Goal: Task Accomplishment & Management: Manage account settings

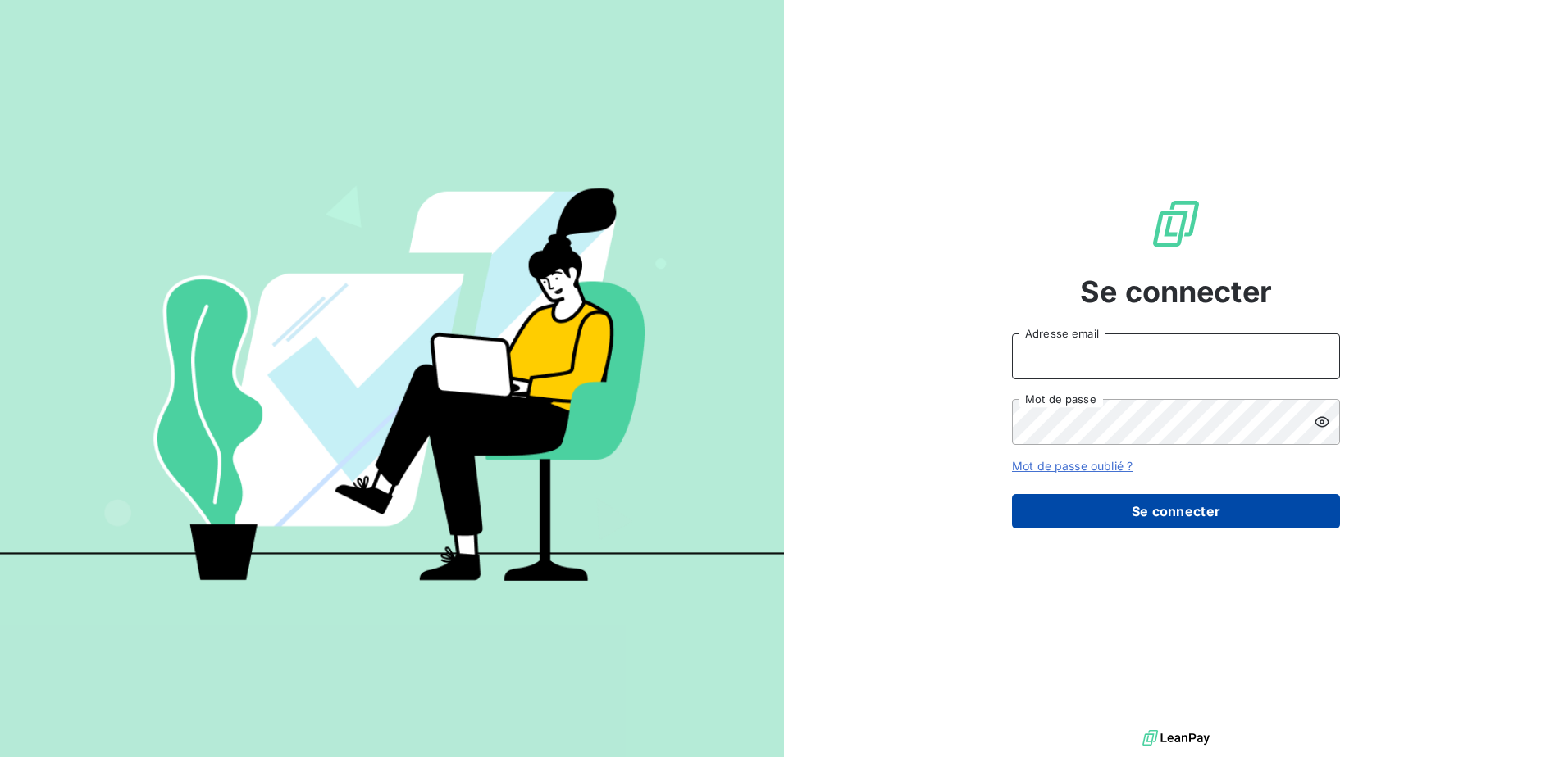
type input "[EMAIL_ADDRESS][DOMAIN_NAME]"
click at [1137, 506] on button "Se connecter" at bounding box center [1175, 512] width 328 height 34
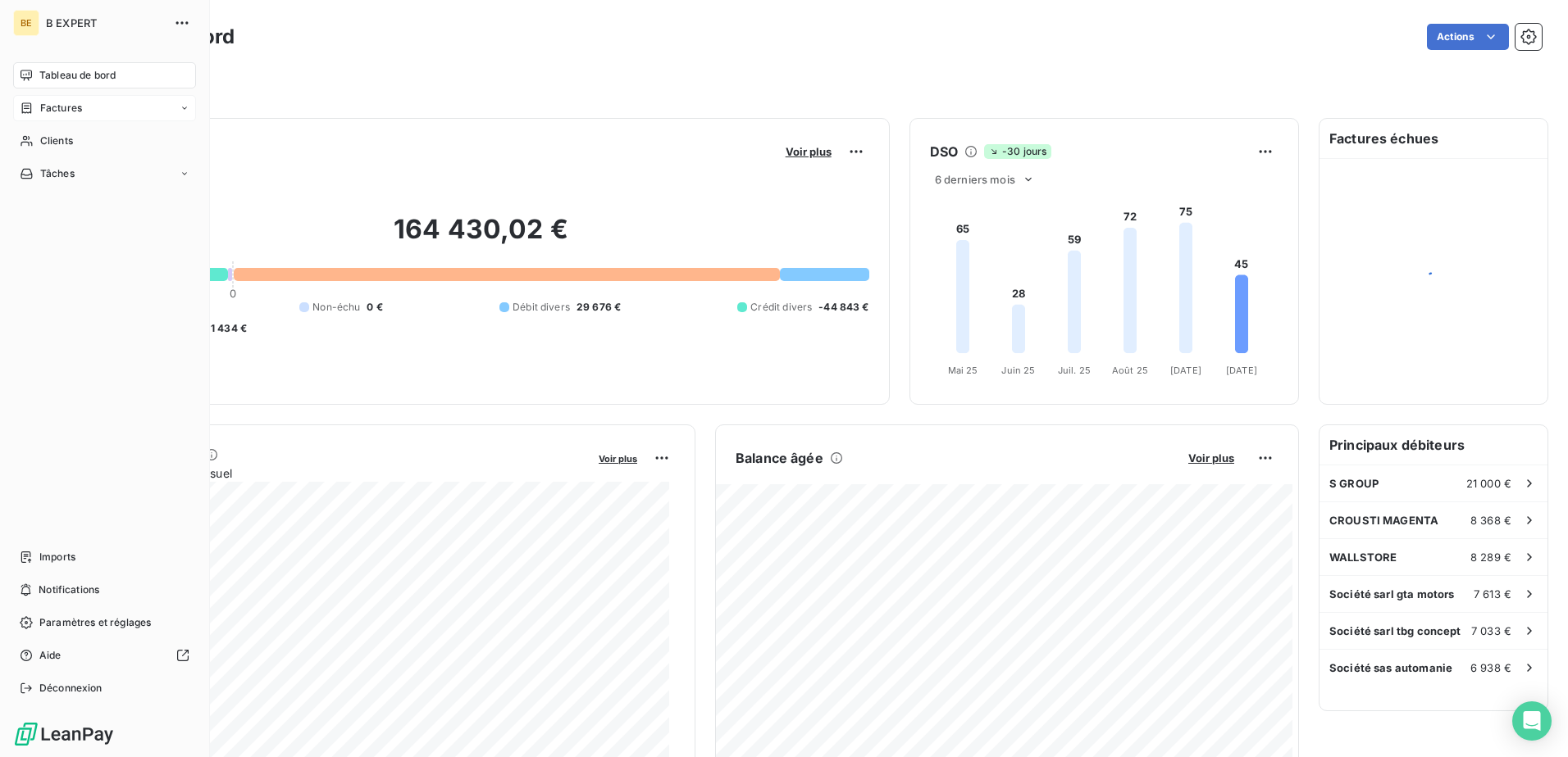
click at [65, 110] on span "Factures" at bounding box center [61, 108] width 42 height 14
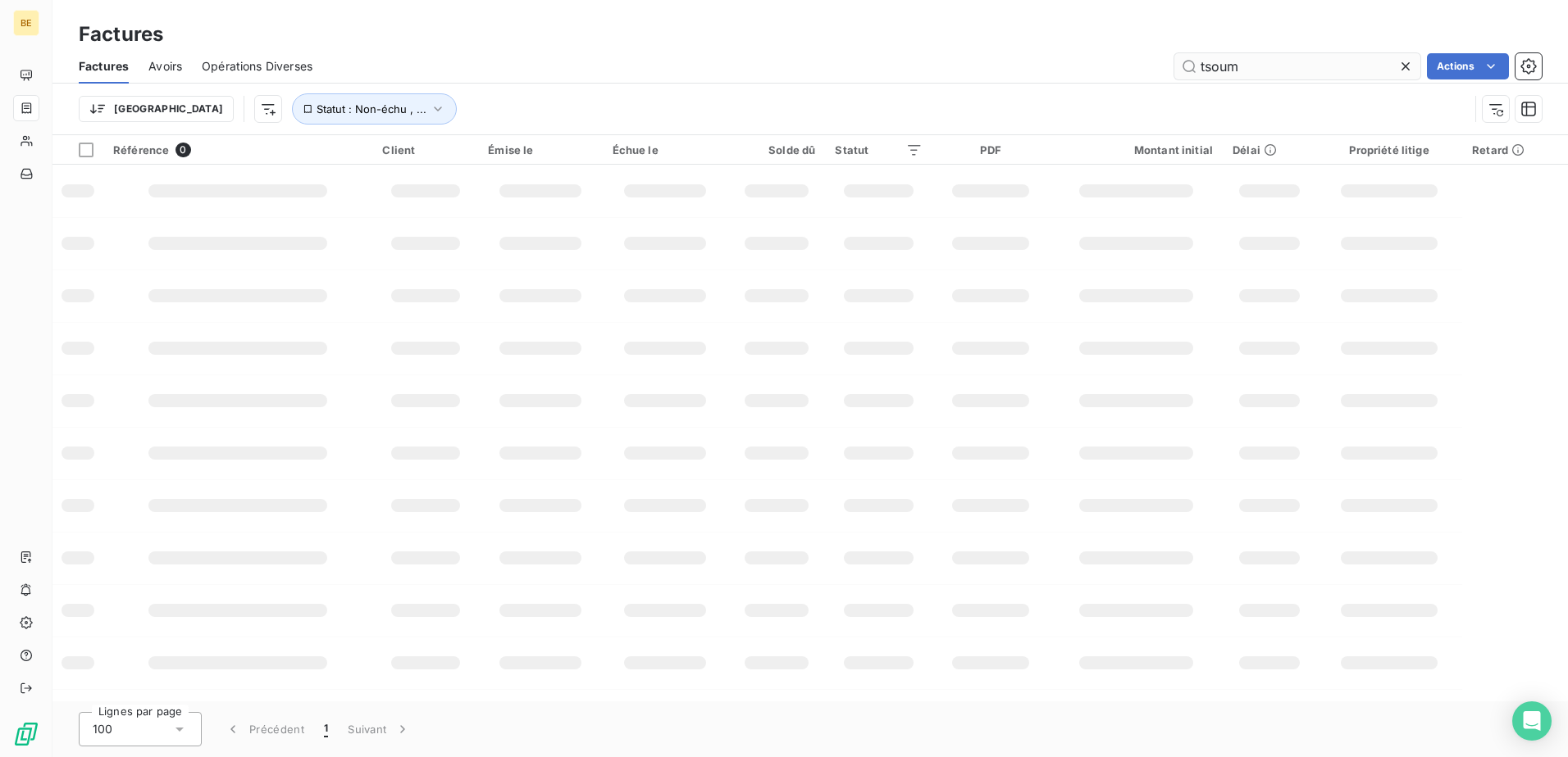
click at [1220, 62] on input "tsoum" at bounding box center [1297, 66] width 246 height 26
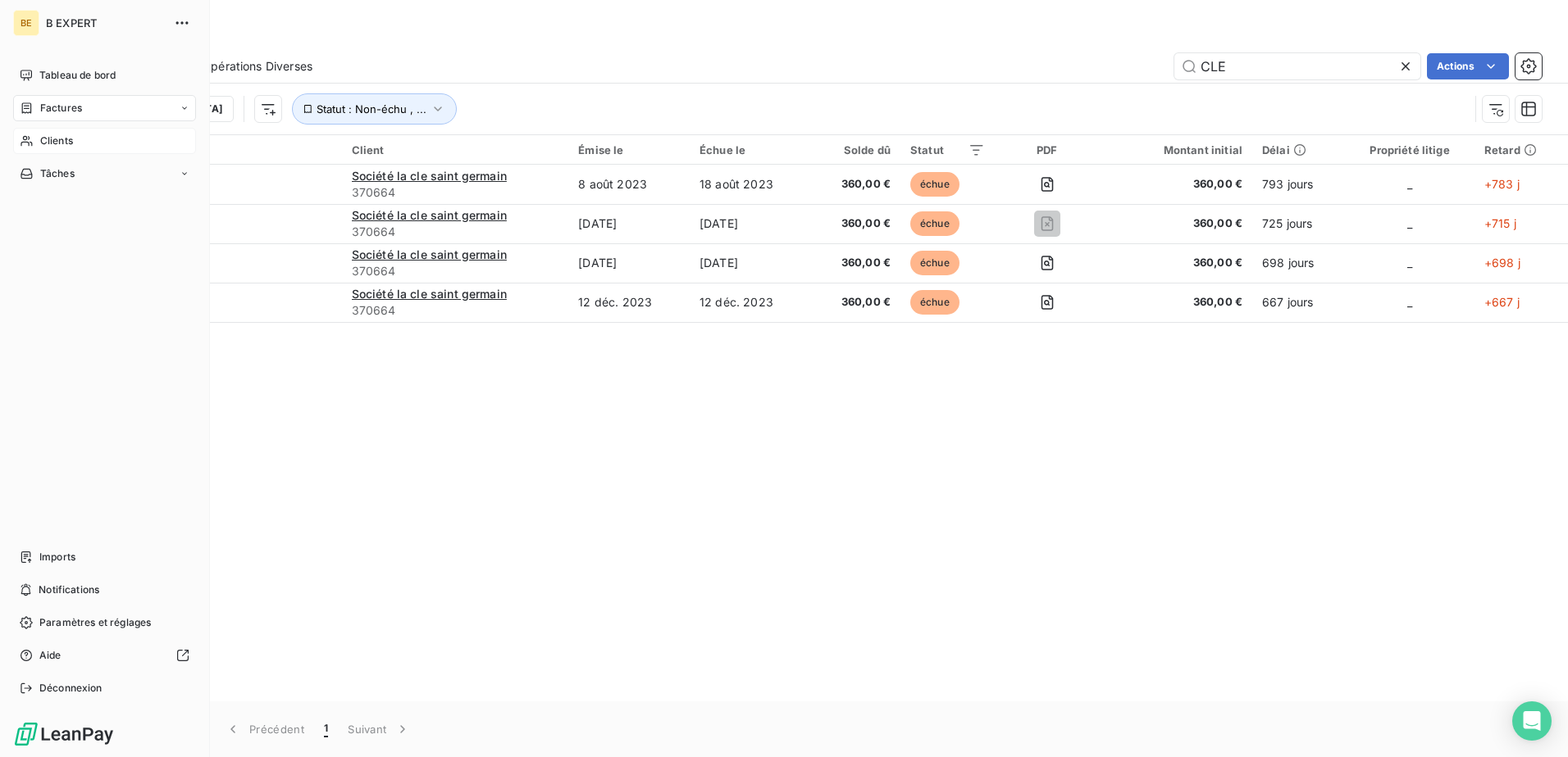
type input "CLE"
click at [59, 133] on div "Clients" at bounding box center [105, 141] width 183 height 26
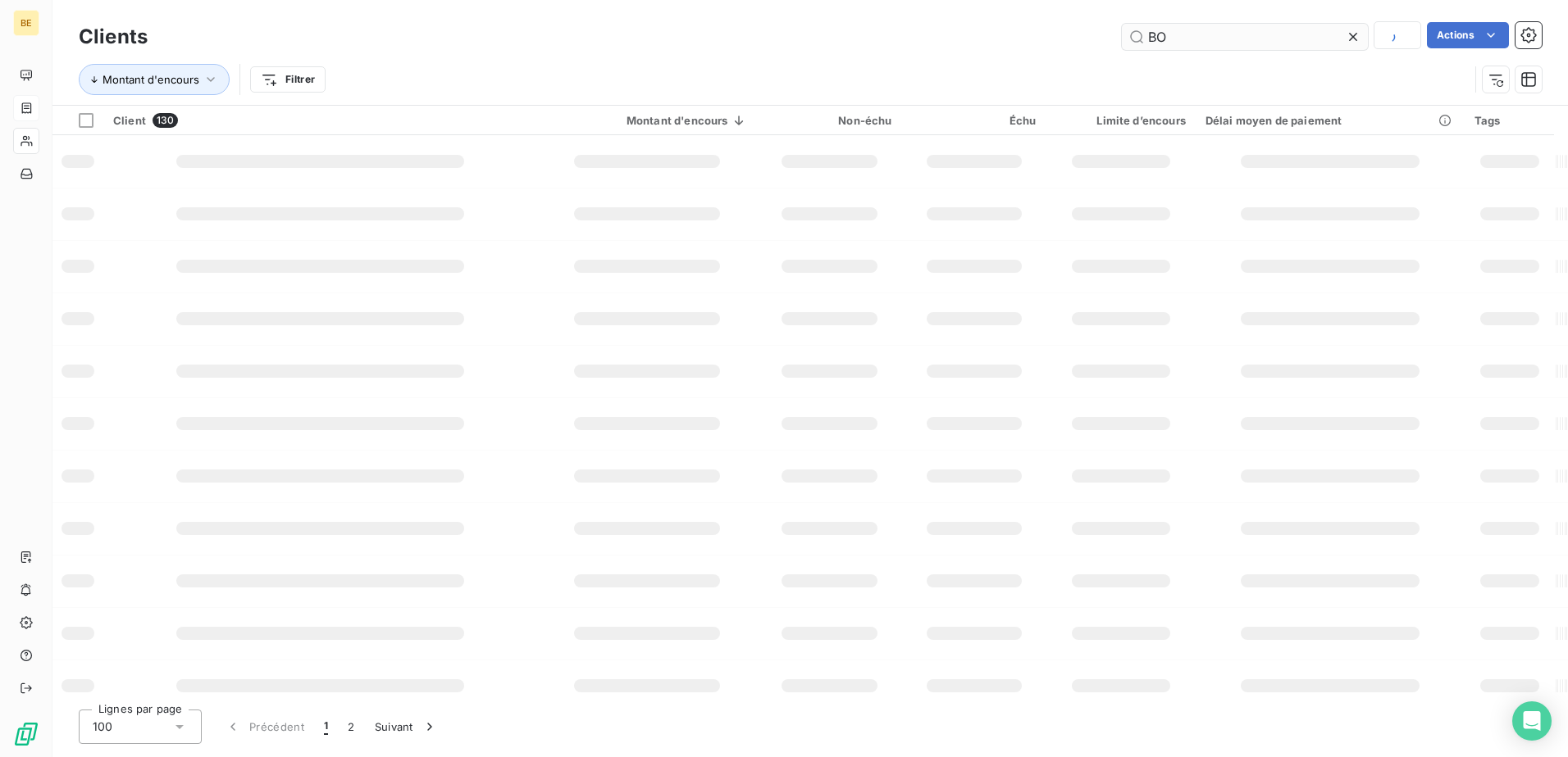
type input "B"
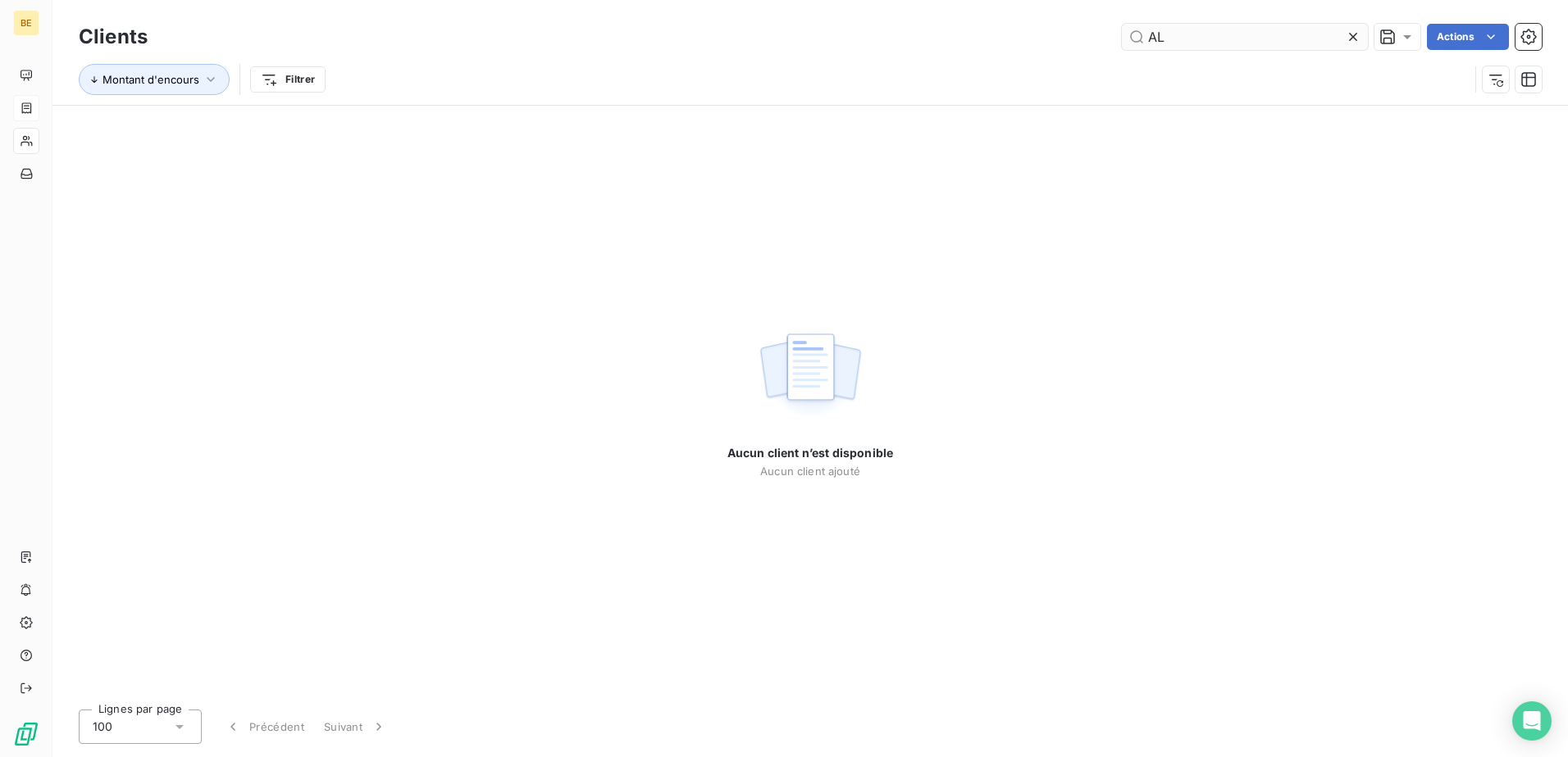
type input "A"
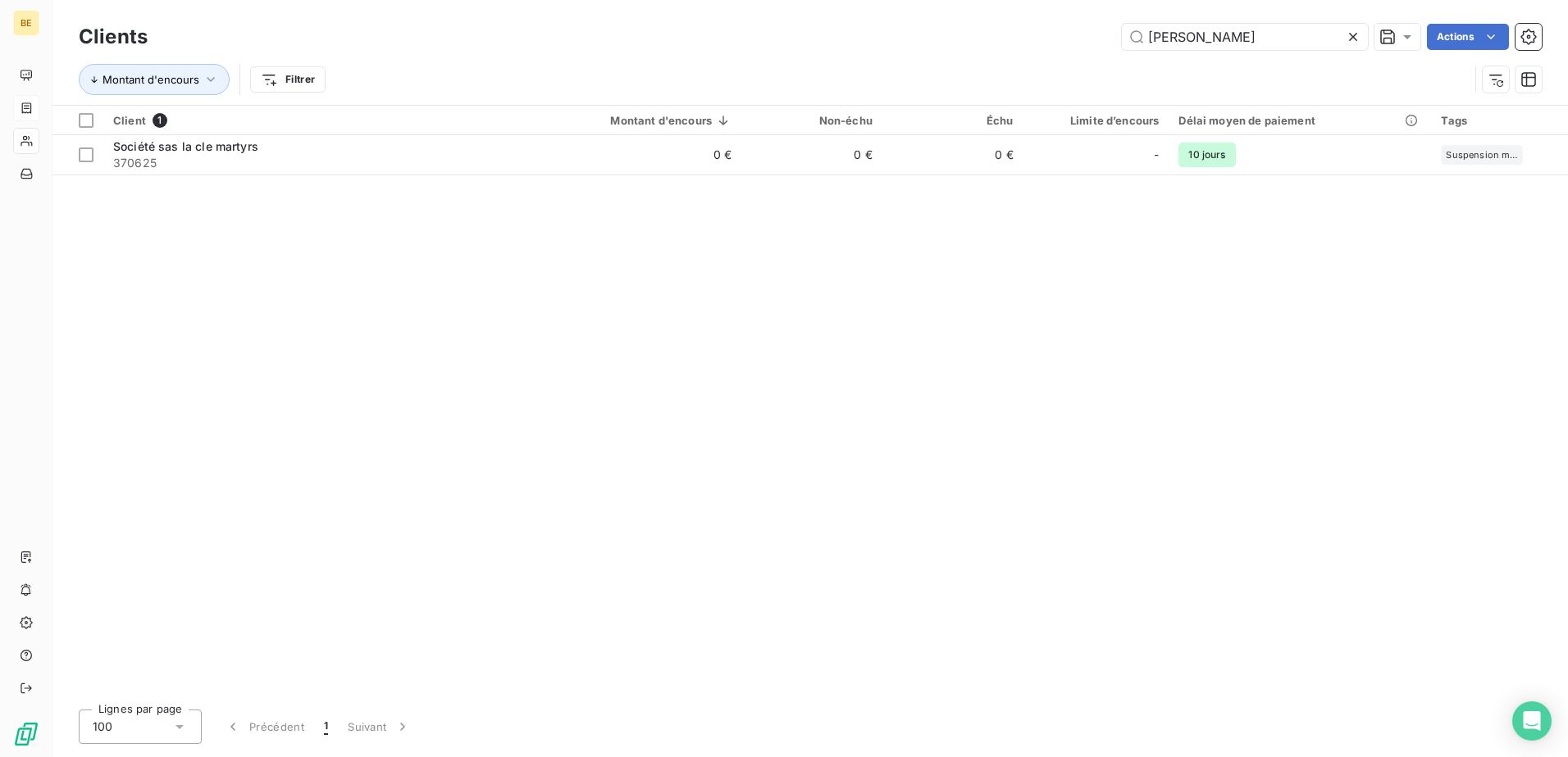
type input "[PERSON_NAME]"
click at [286, 176] on div "Client 1 Montant d'encours Non-échu Échu Limite d’encours Délai moyen de paieme…" at bounding box center [810, 401] width 1515 height 591
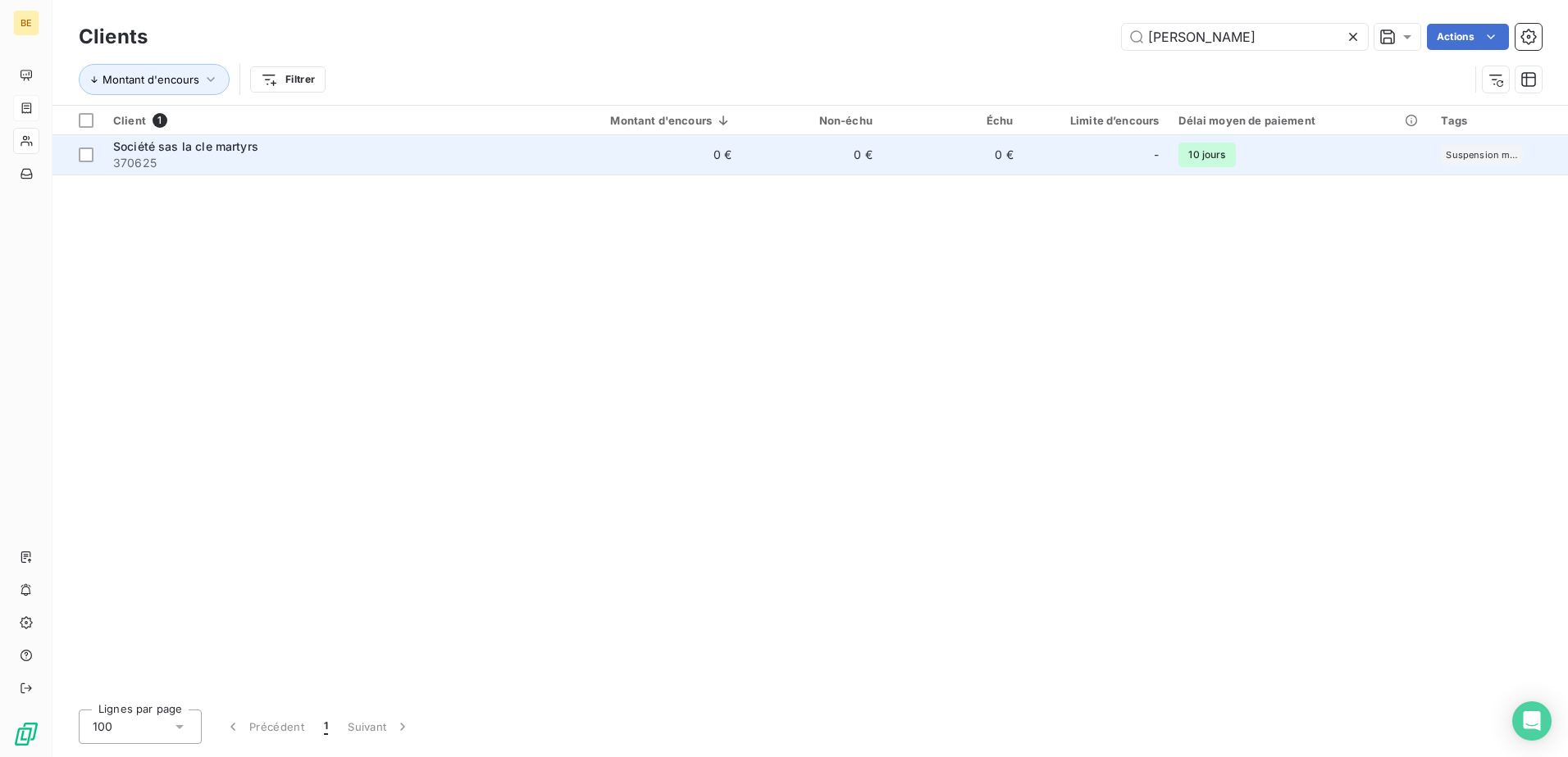
click at [224, 146] on span "Société sas la cle martyrs" at bounding box center [185, 145] width 145 height 14
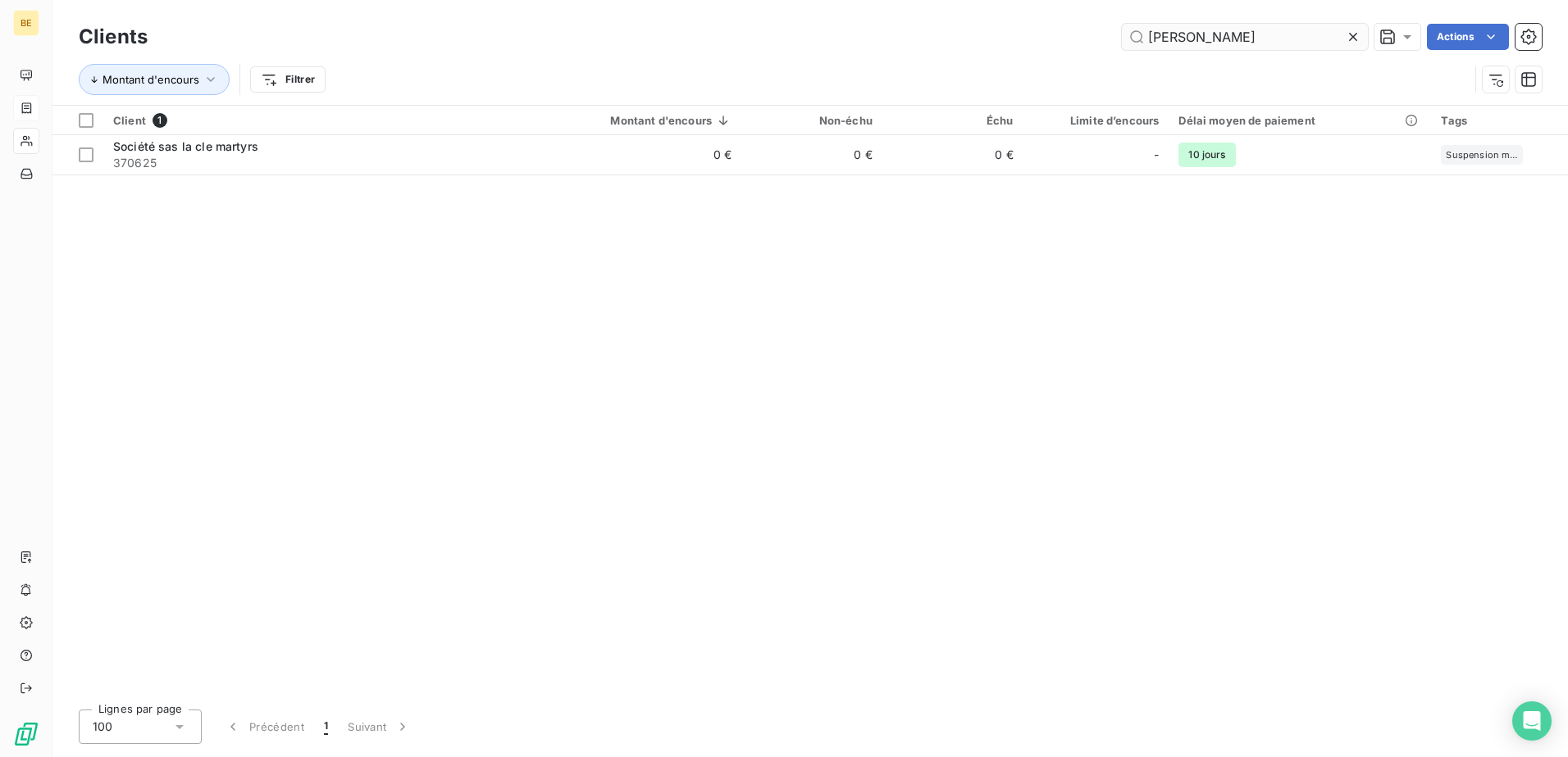
click at [1197, 35] on input "[PERSON_NAME]" at bounding box center [1244, 36] width 246 height 26
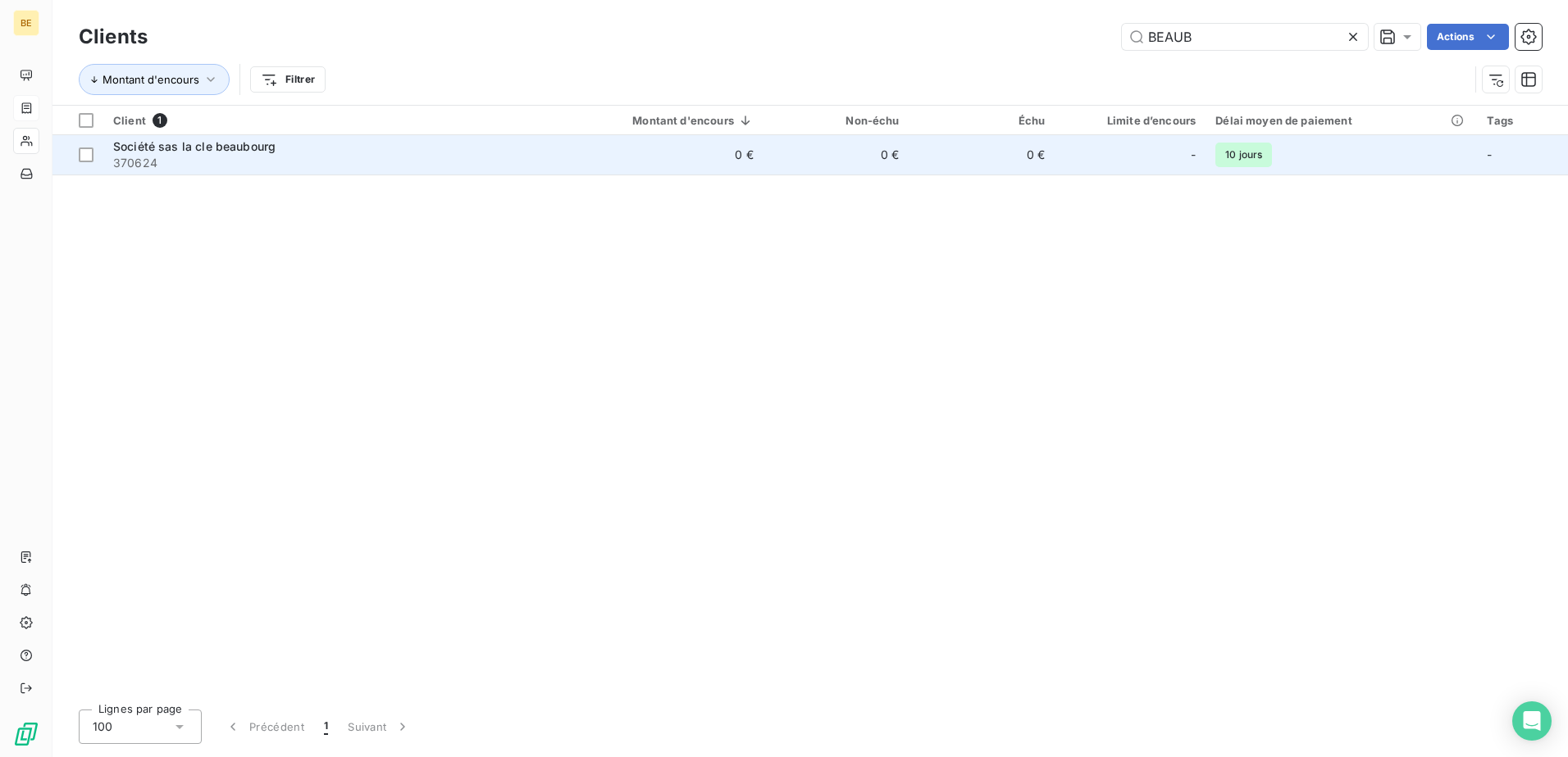
type input "BEAUB"
click at [283, 161] on span "370624" at bounding box center [321, 163] width 417 height 16
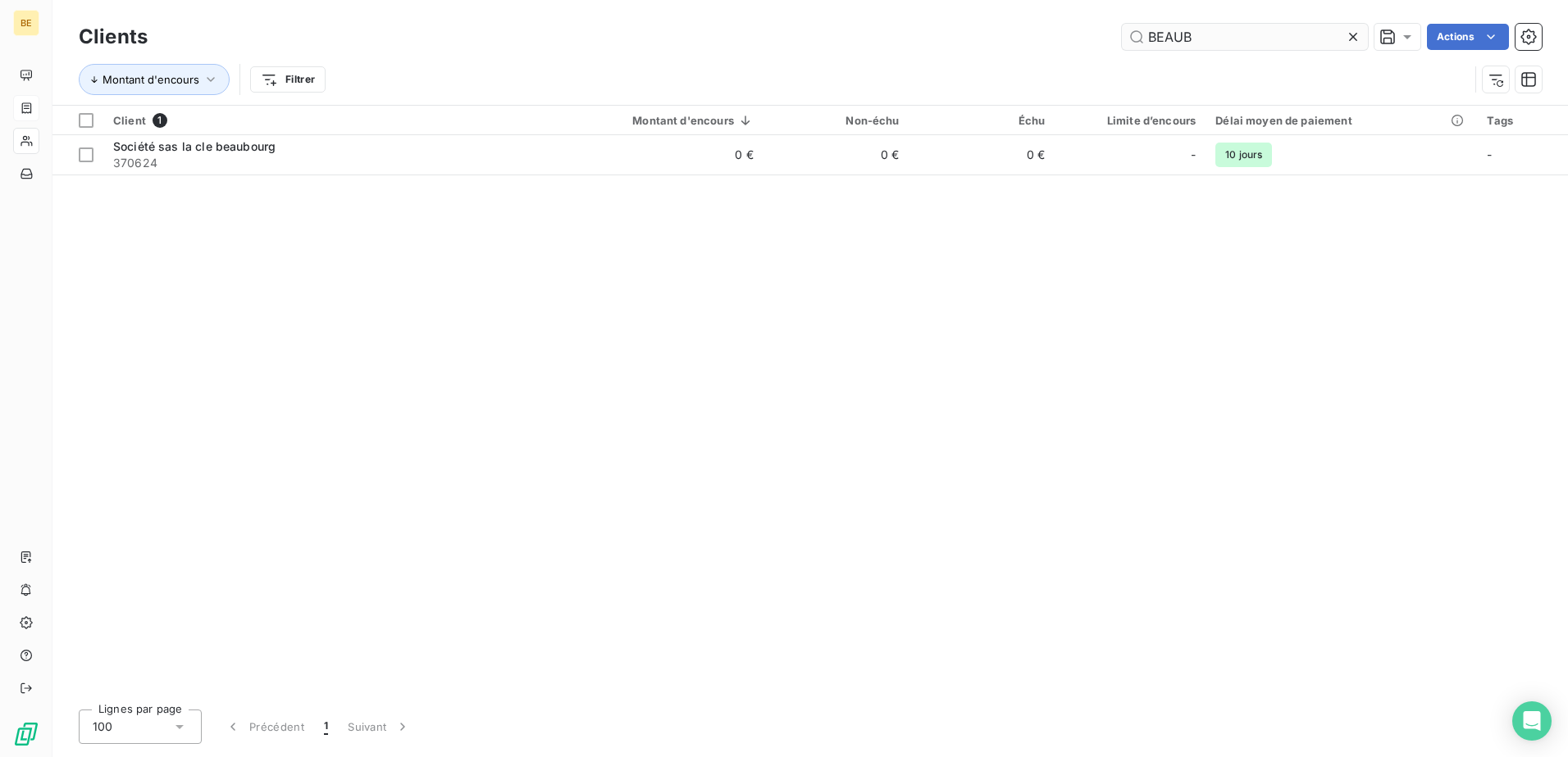
click at [1180, 32] on input "BEAUB" at bounding box center [1244, 36] width 246 height 26
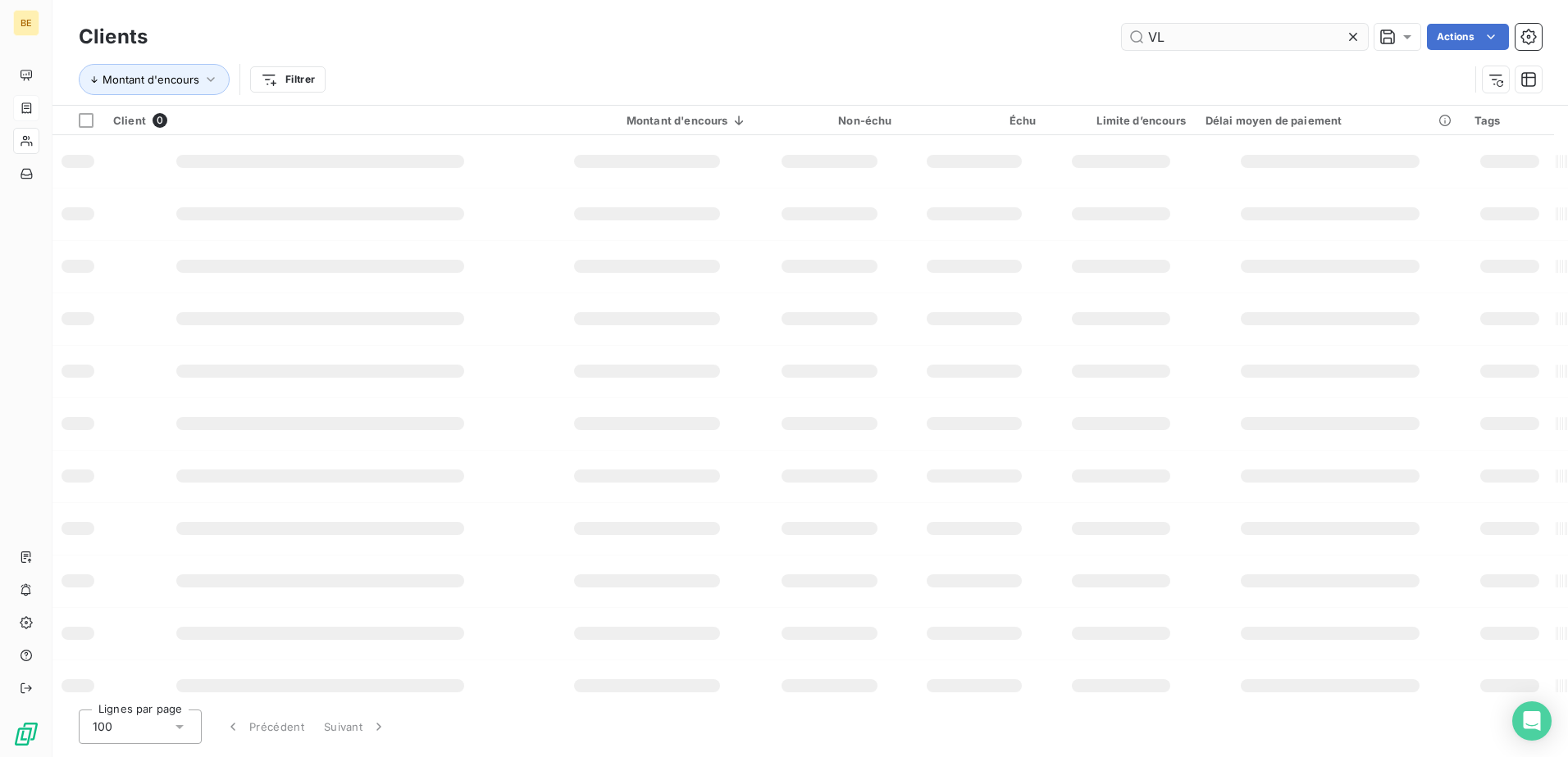
type input "V"
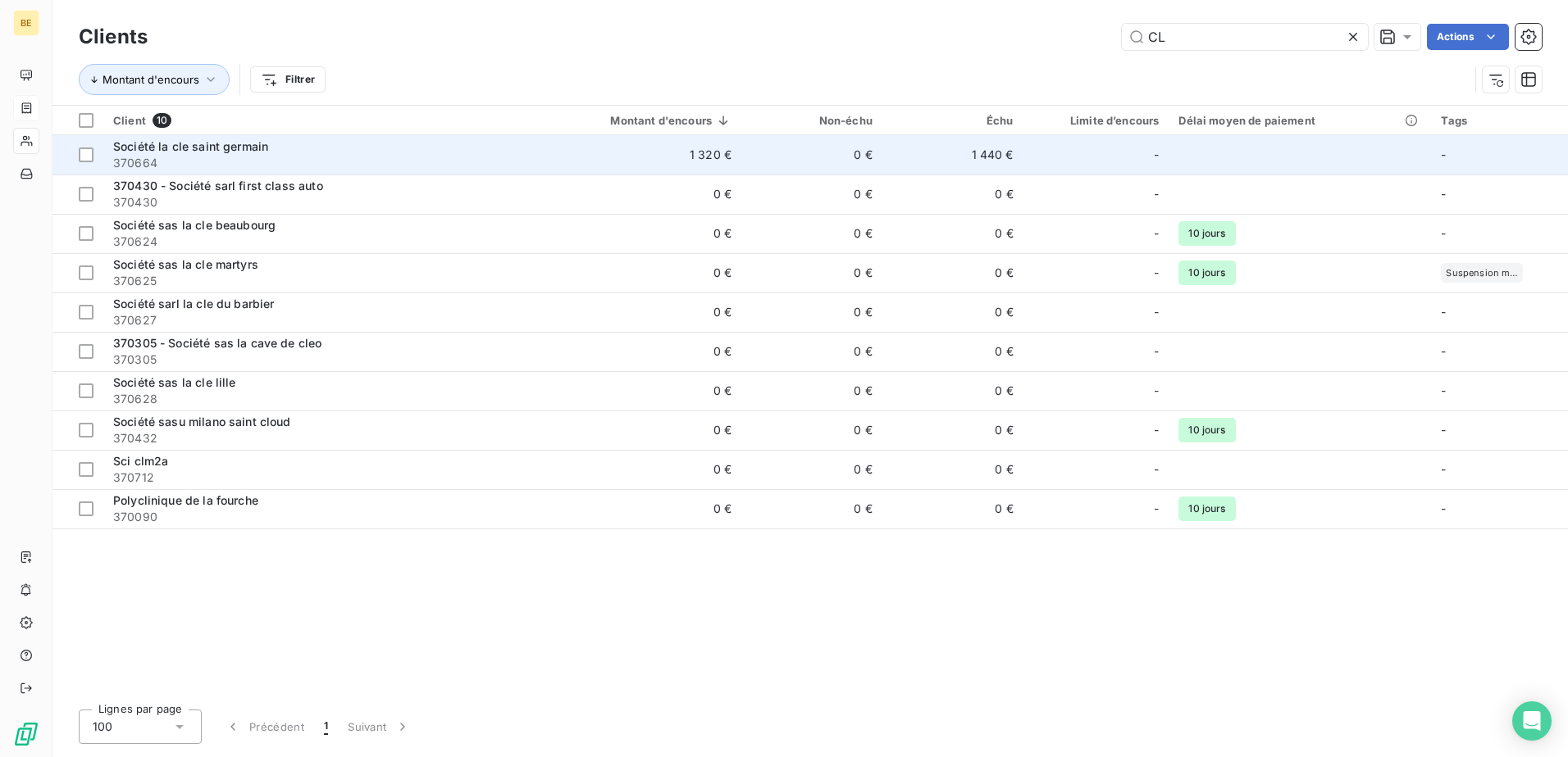
type input "CL"
click at [458, 161] on span "370664" at bounding box center [314, 163] width 403 height 16
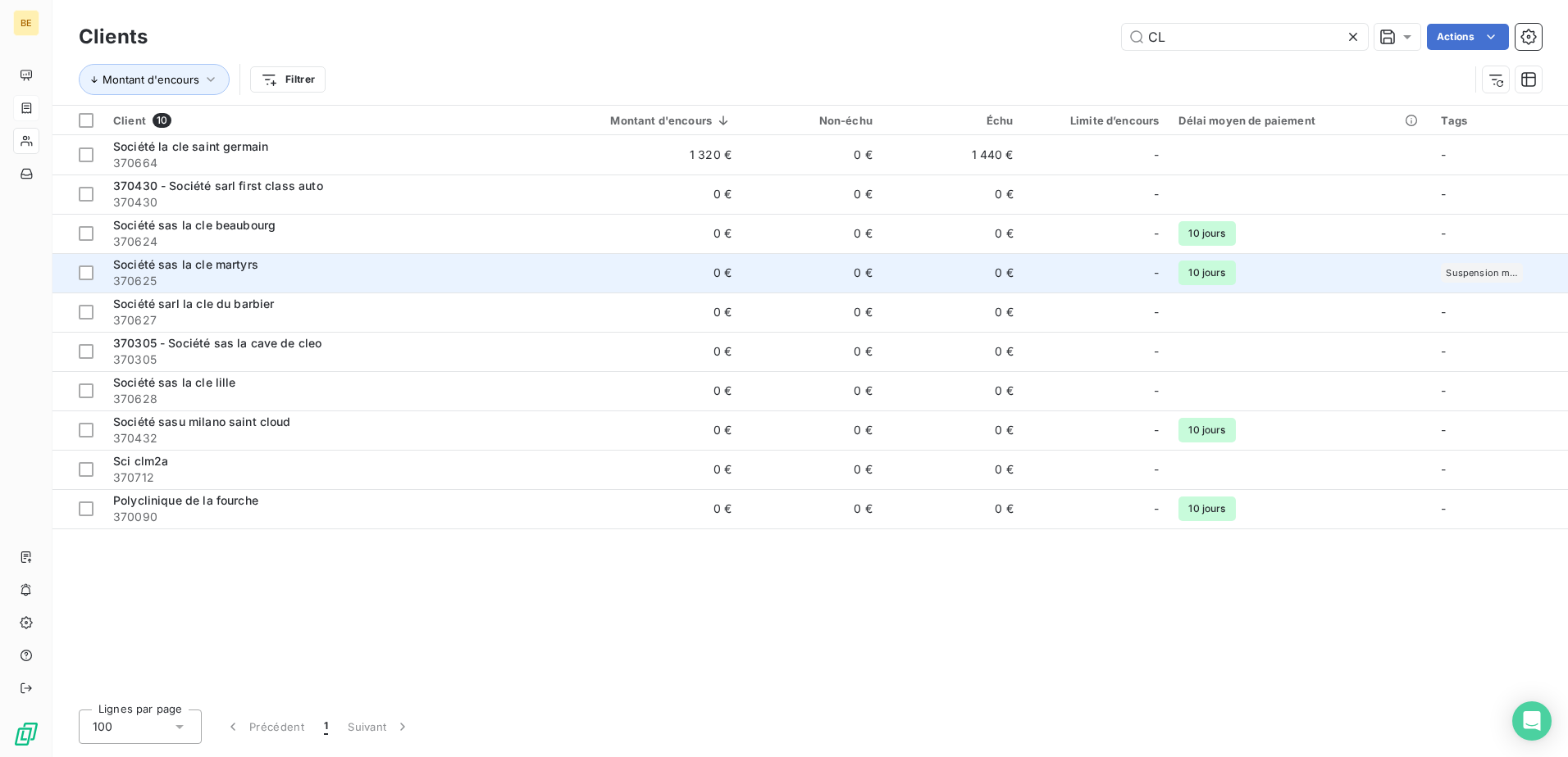
click at [1496, 270] on span "Suspension mission" at bounding box center [1481, 272] width 72 height 10
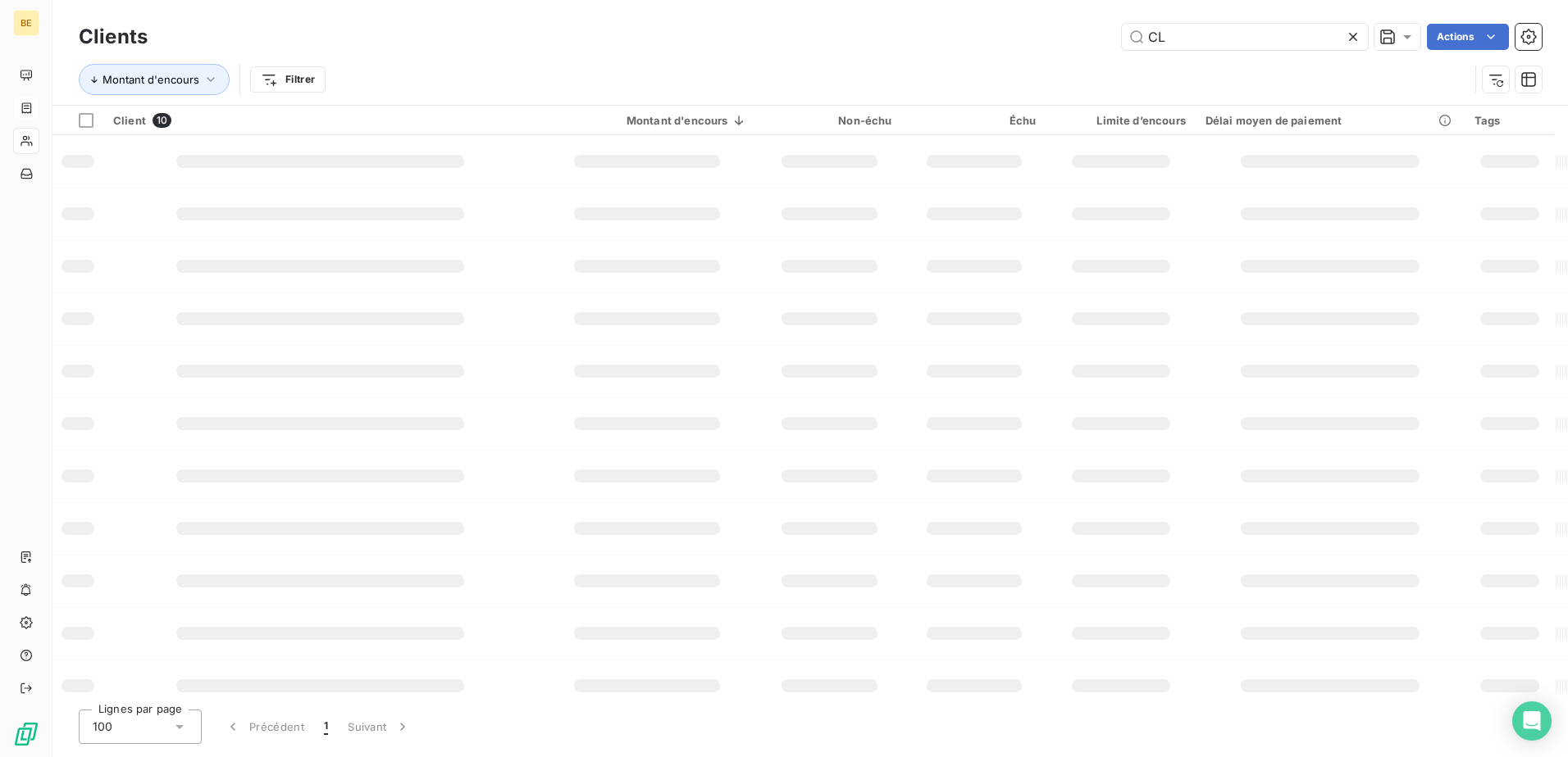
click at [1176, 69] on div "Montant d'encours Filtrer" at bounding box center [773, 79] width 1389 height 32
click at [1187, 44] on input "CL" at bounding box center [1244, 36] width 246 height 26
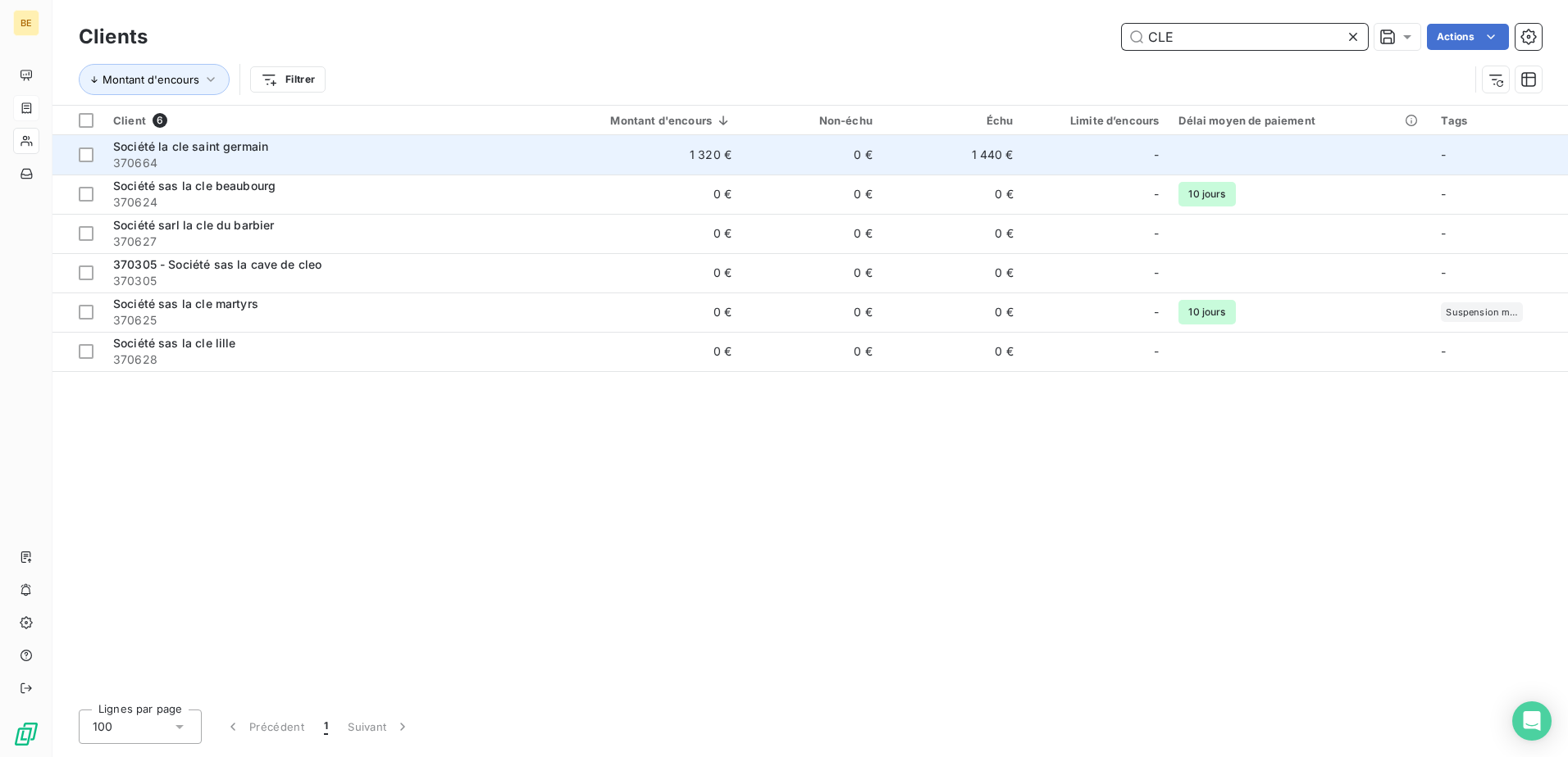
type input "CLE"
click at [249, 156] on span "370664" at bounding box center [314, 163] width 403 height 16
